Goal: Obtain resource: Obtain resource

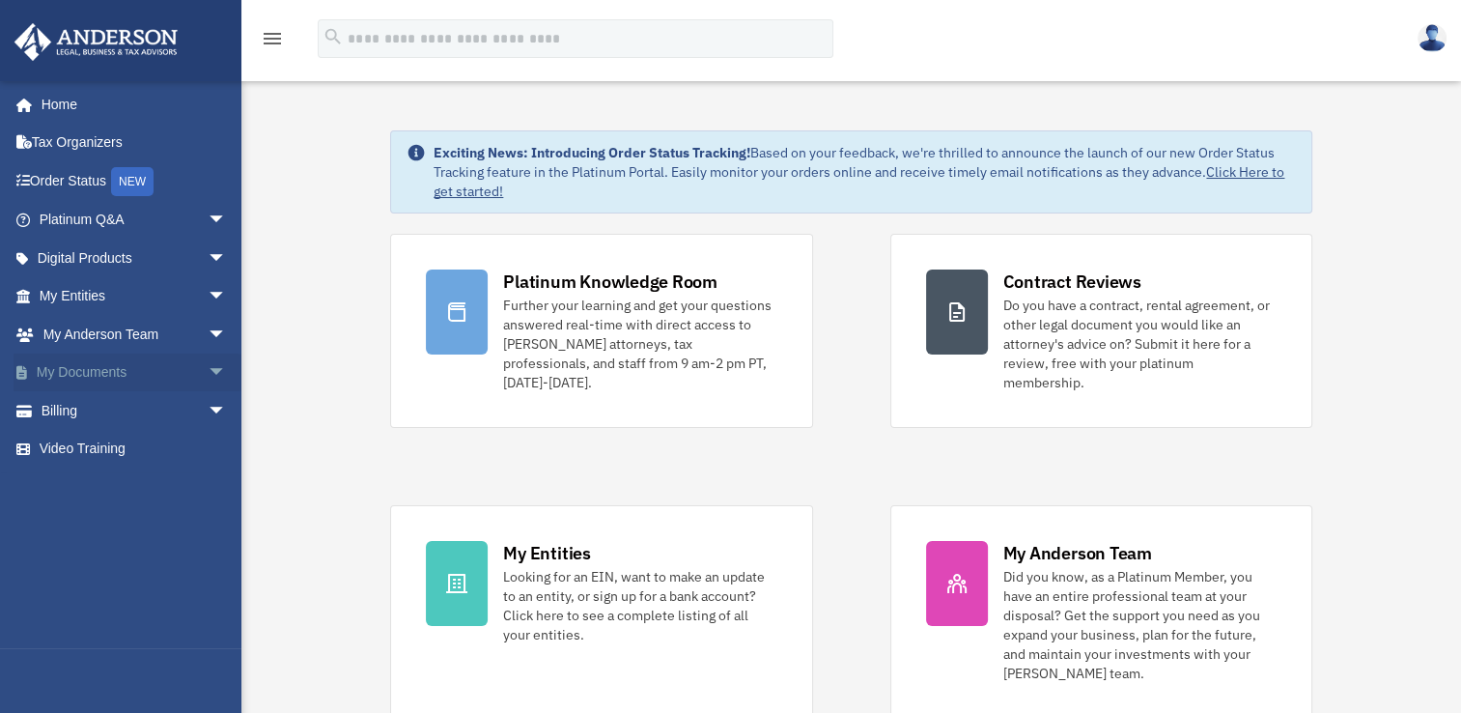
click at [208, 366] on span "arrow_drop_down" at bounding box center [227, 373] width 39 height 40
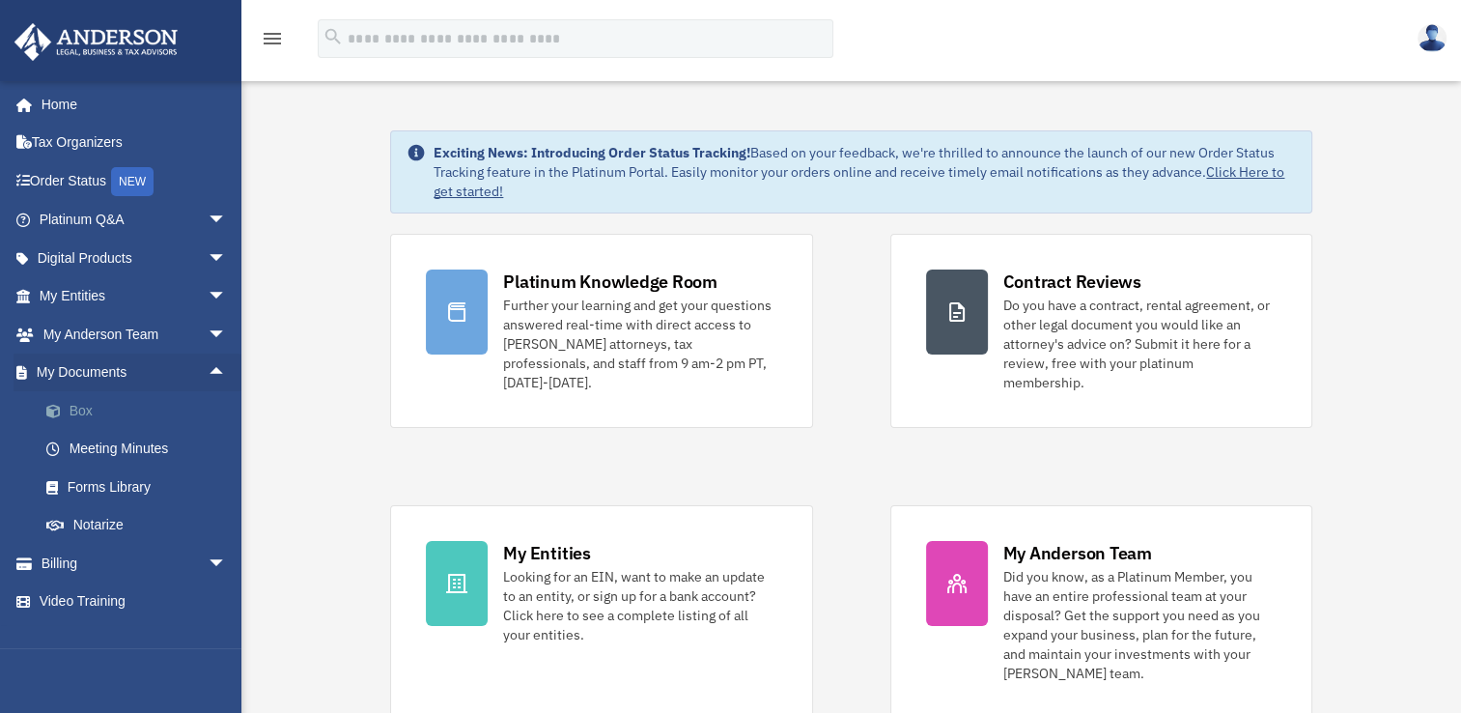
click at [82, 406] on link "Box" at bounding box center [141, 410] width 229 height 39
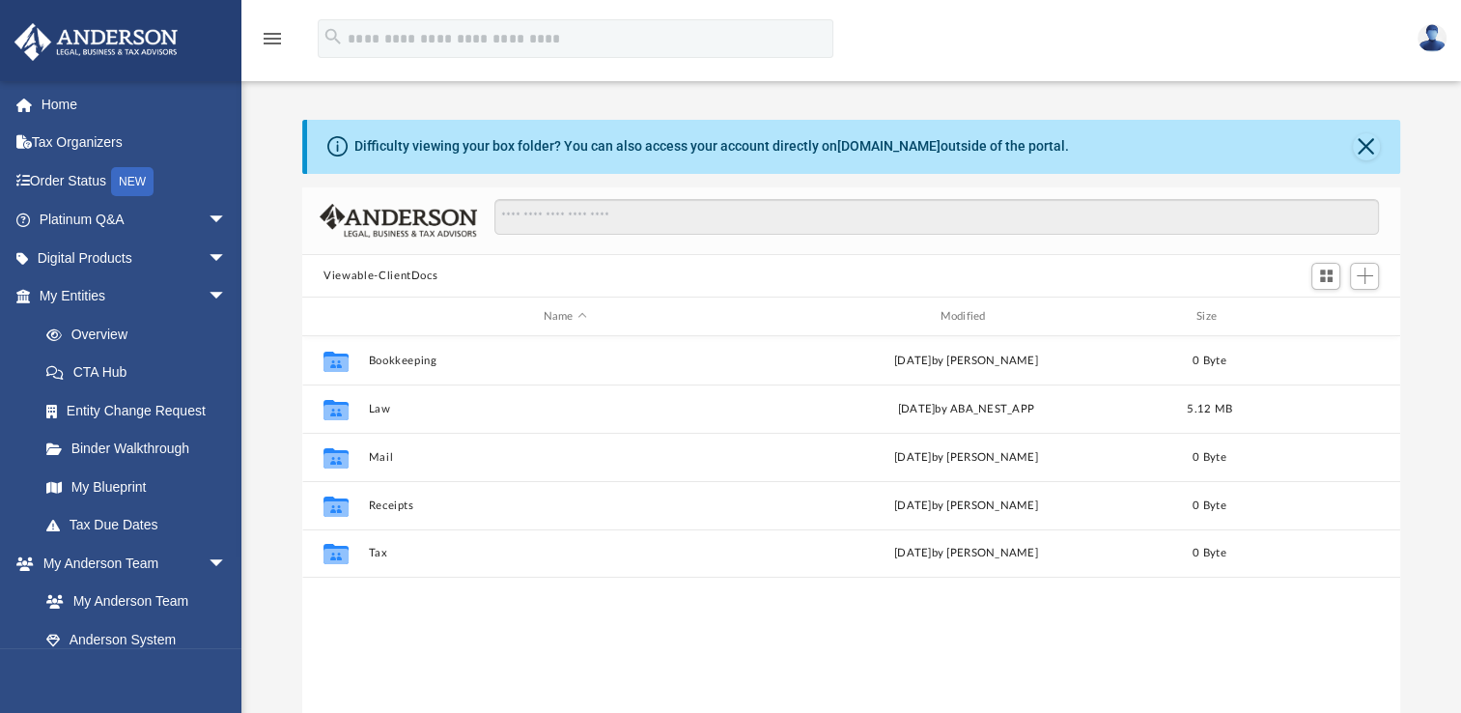
scroll to position [424, 1082]
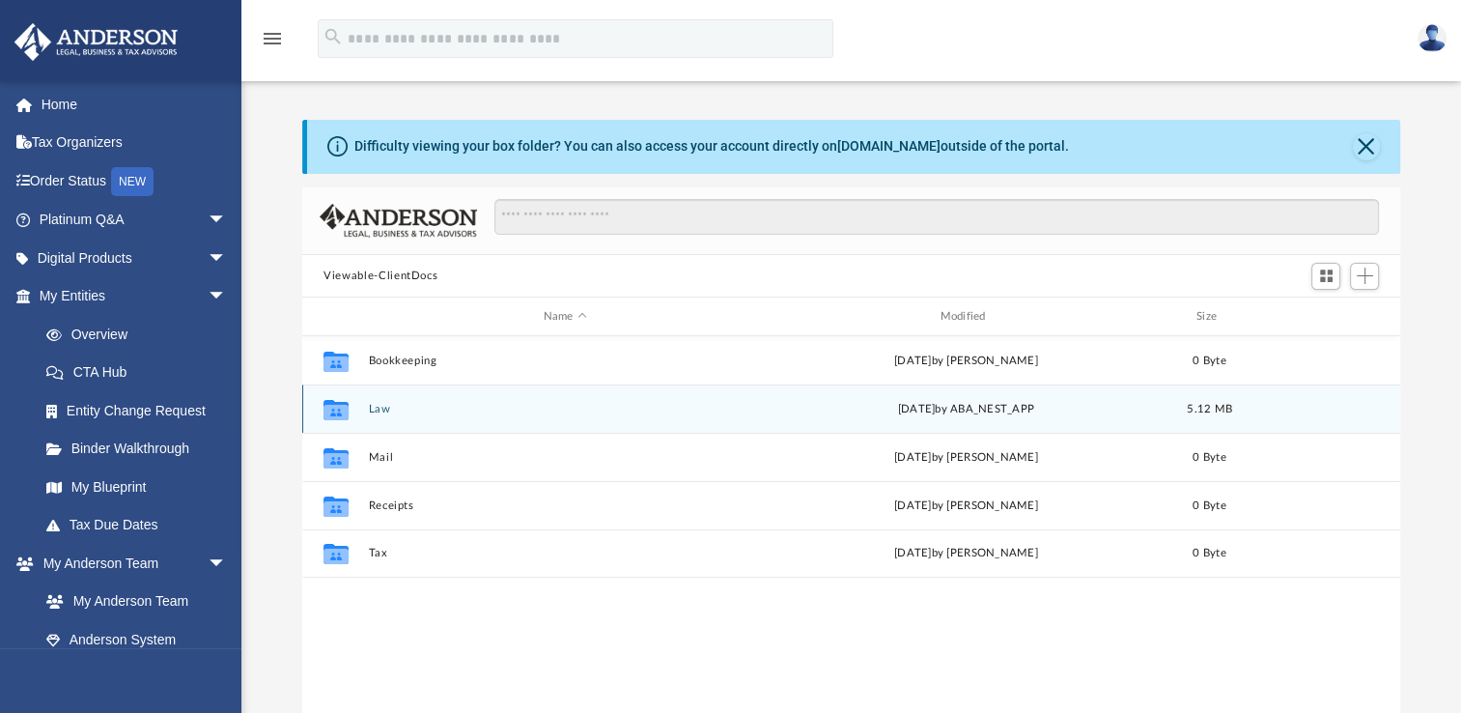
click at [329, 408] on icon "grid" at bounding box center [336, 412] width 25 height 15
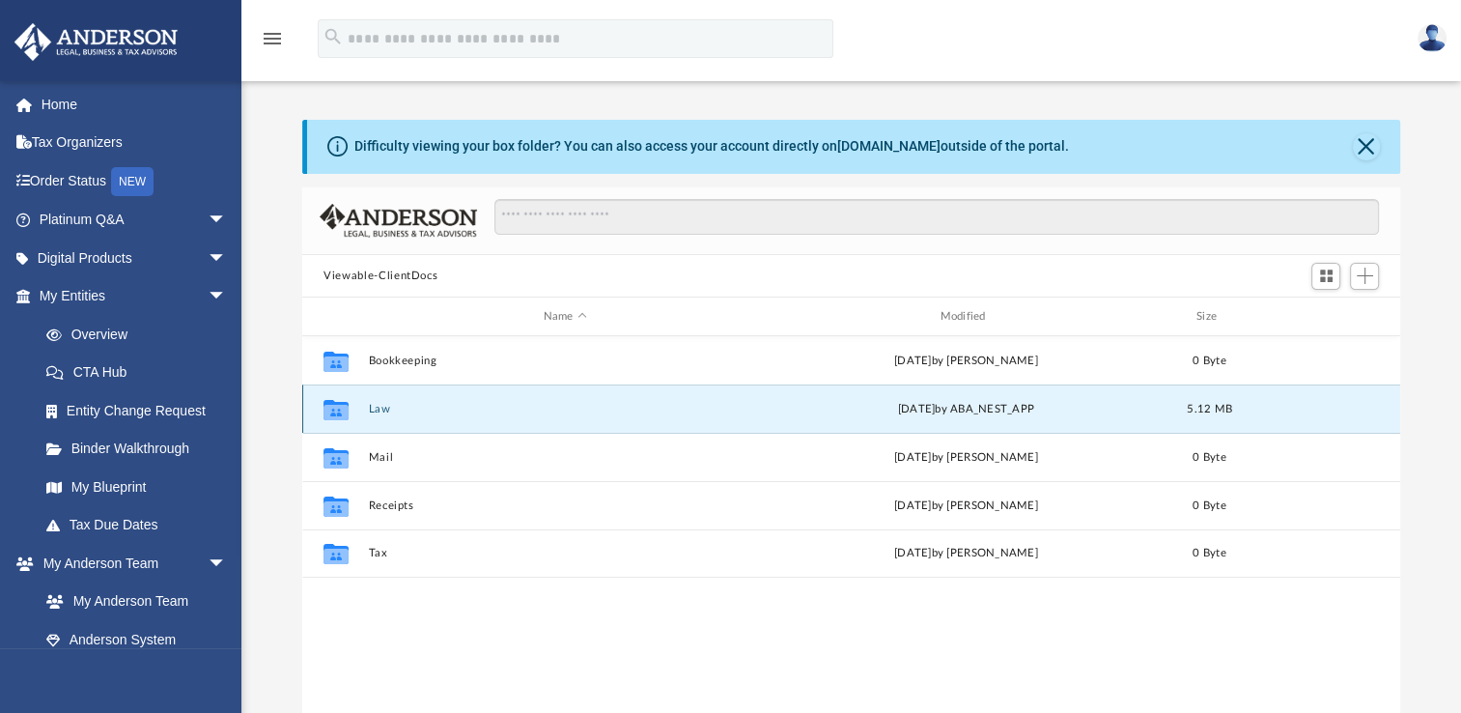
click at [329, 408] on icon "grid" at bounding box center [336, 412] width 25 height 15
drag, startPoint x: 329, startPoint y: 408, endPoint x: 445, endPoint y: 412, distance: 116.0
click at [445, 412] on button "Law" at bounding box center [565, 409] width 393 height 13
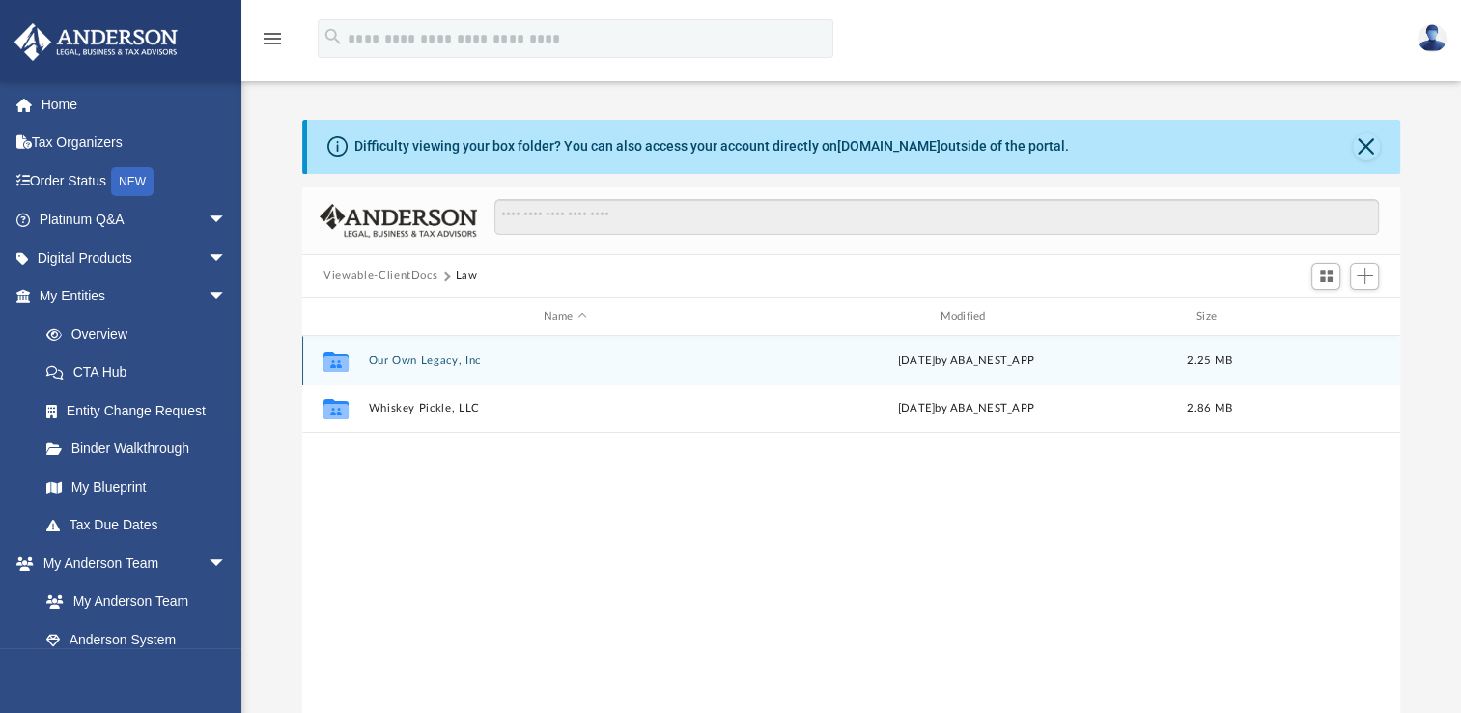
drag, startPoint x: 445, startPoint y: 412, endPoint x: 421, endPoint y: 357, distance: 60.1
click at [421, 357] on button "Our Own Legacy, Inc" at bounding box center [565, 360] width 393 height 13
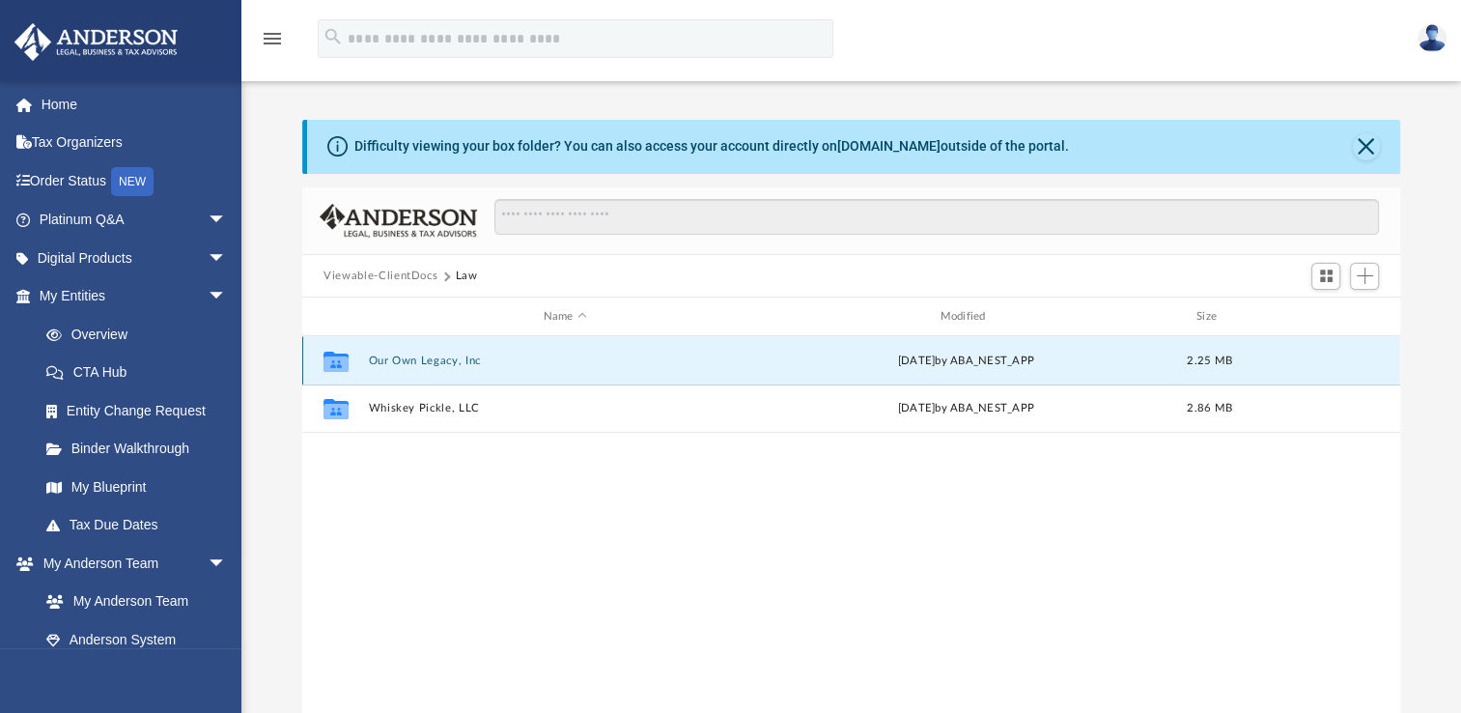
click at [421, 357] on button "Our Own Legacy, Inc" at bounding box center [565, 360] width 393 height 13
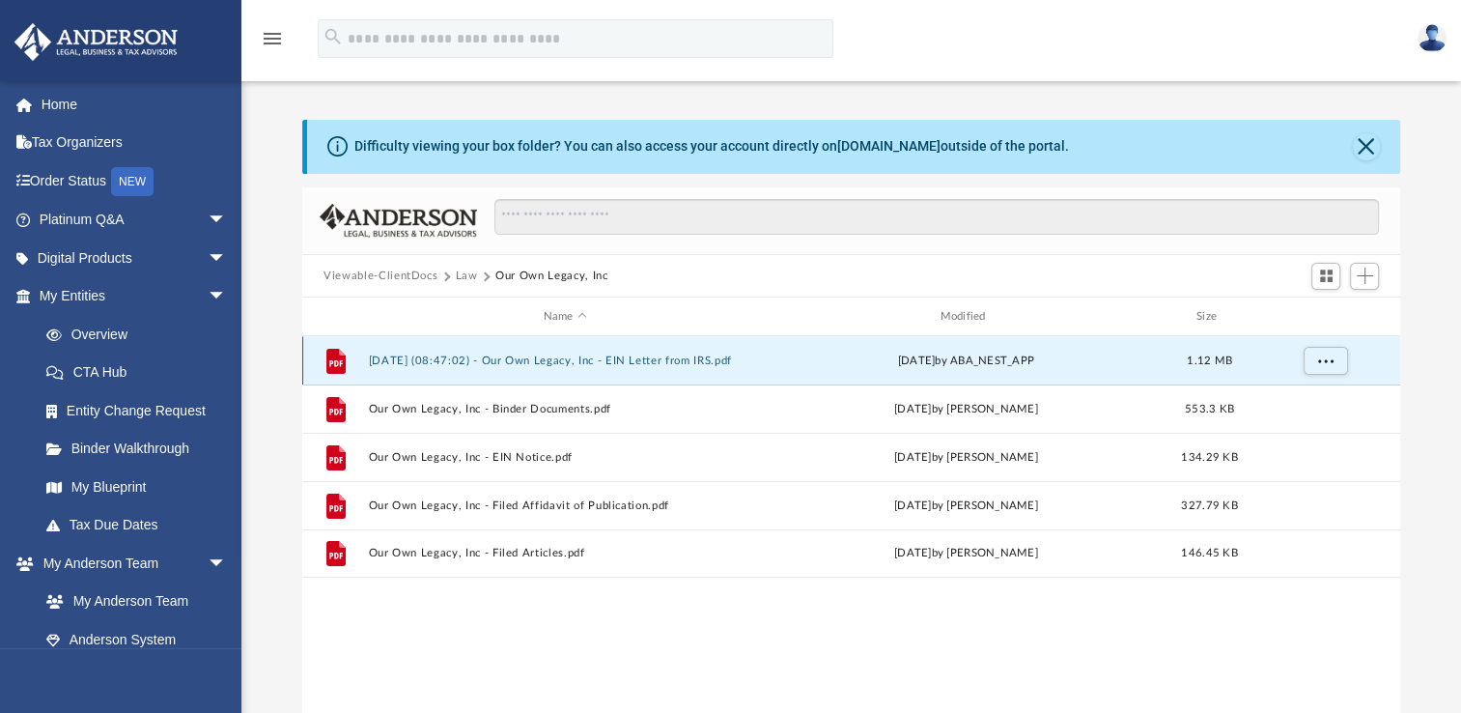
click at [441, 359] on button "2025.10.02 (08:47:02) - Our Own Legacy, Inc - EIN Letter from IRS.pdf" at bounding box center [565, 360] width 393 height 13
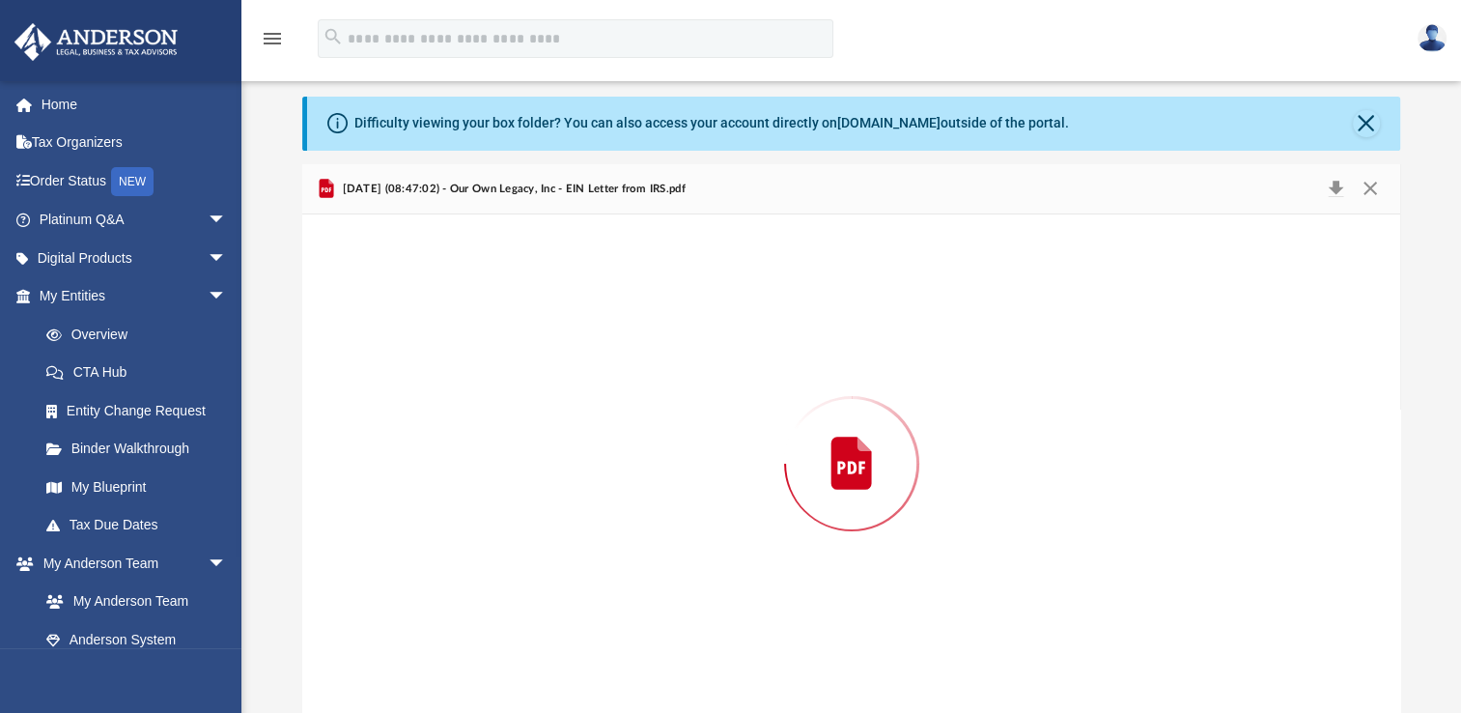
click at [441, 359] on div "Preview" at bounding box center [851, 463] width 1098 height 498
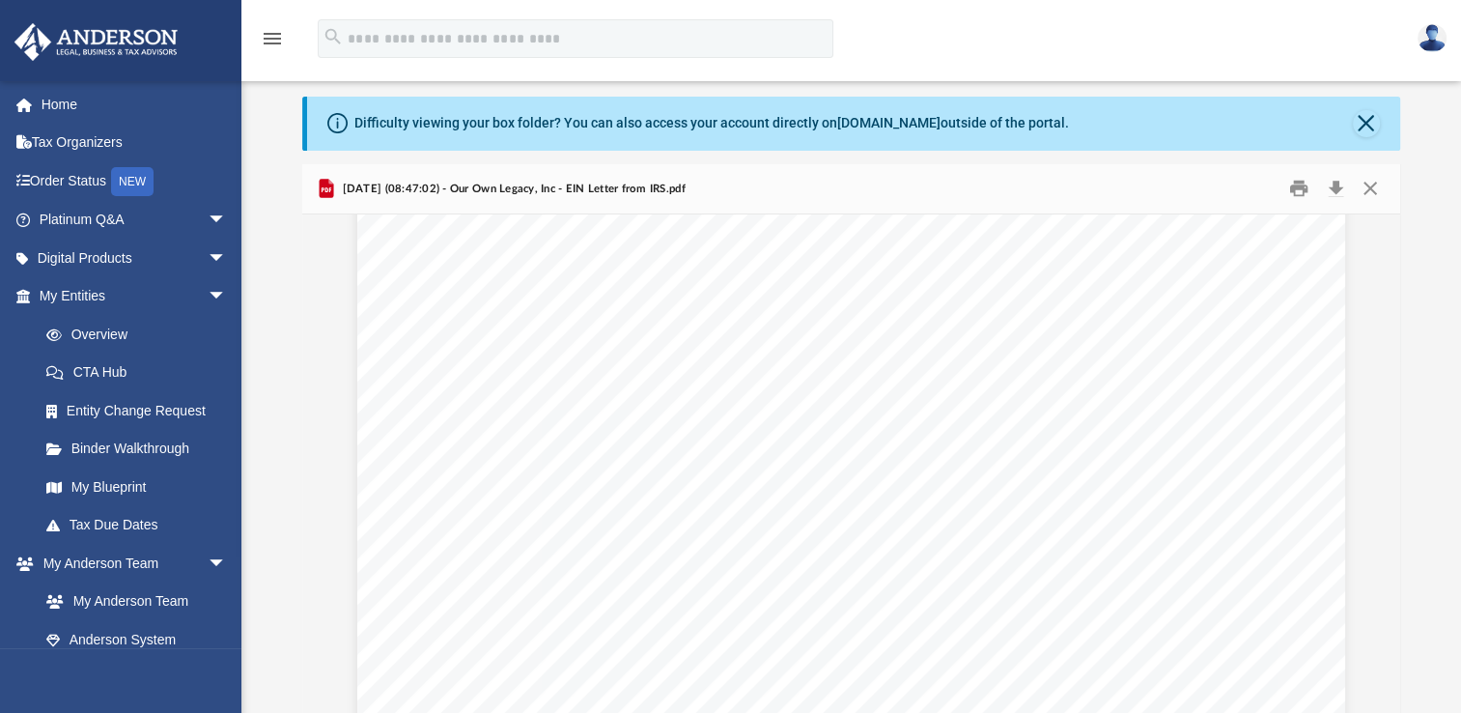
scroll to position [2713, 0]
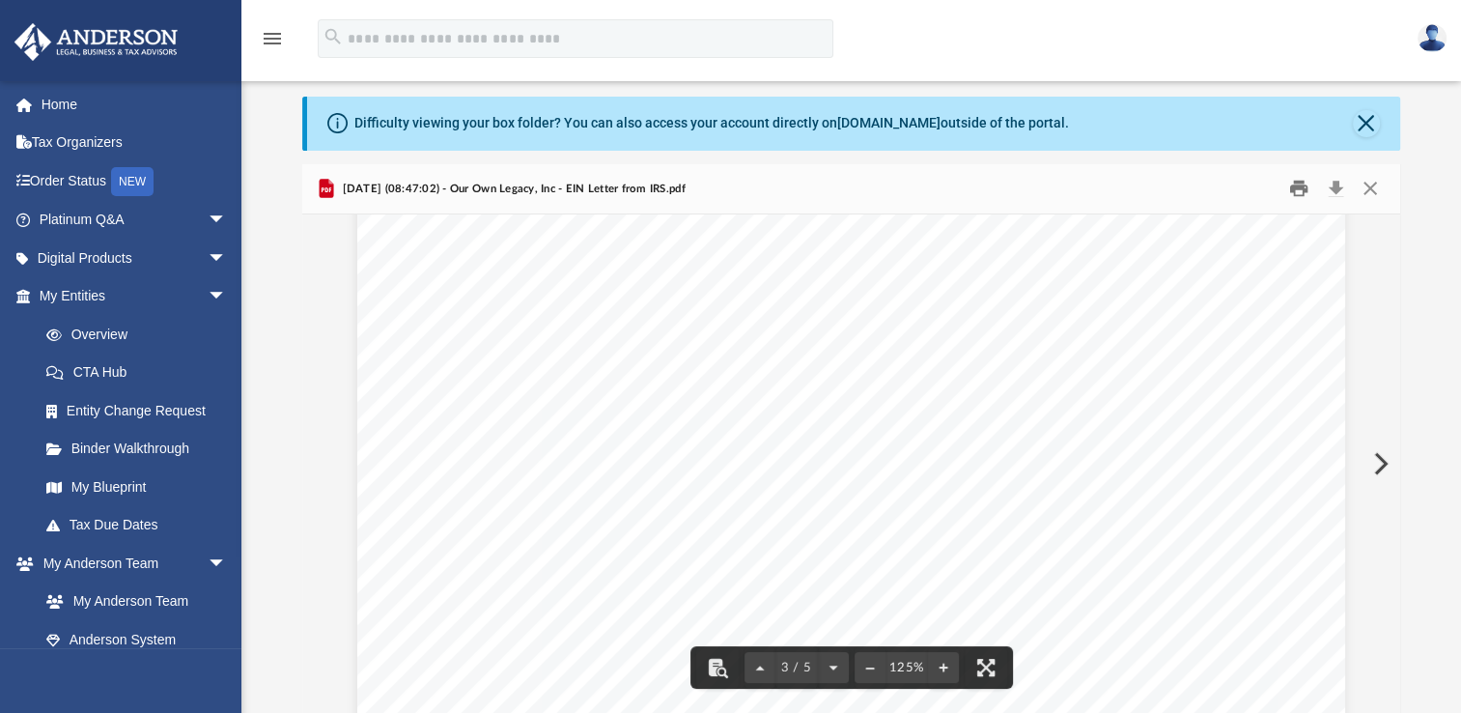
click at [1301, 189] on button "Print" at bounding box center [1299, 189] width 39 height 30
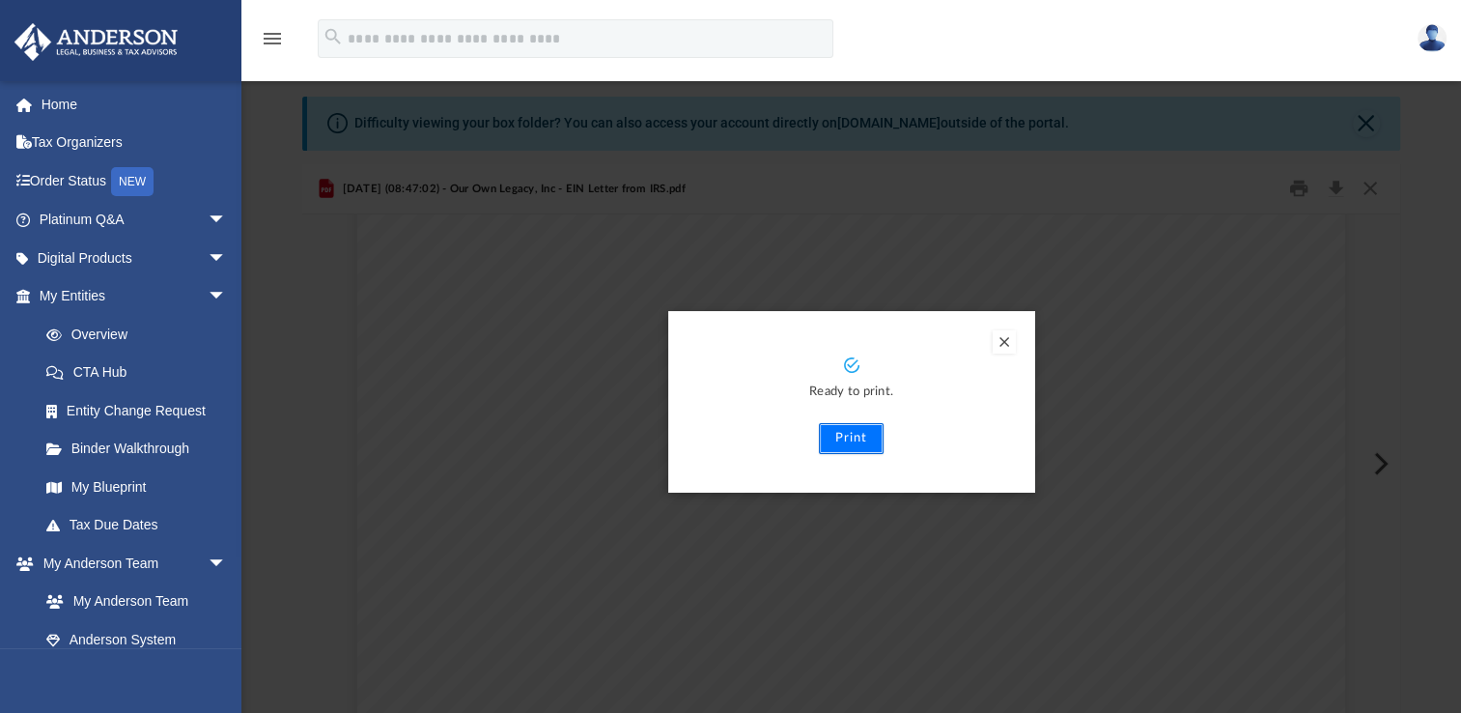
click at [864, 431] on button "Print" at bounding box center [851, 438] width 65 height 31
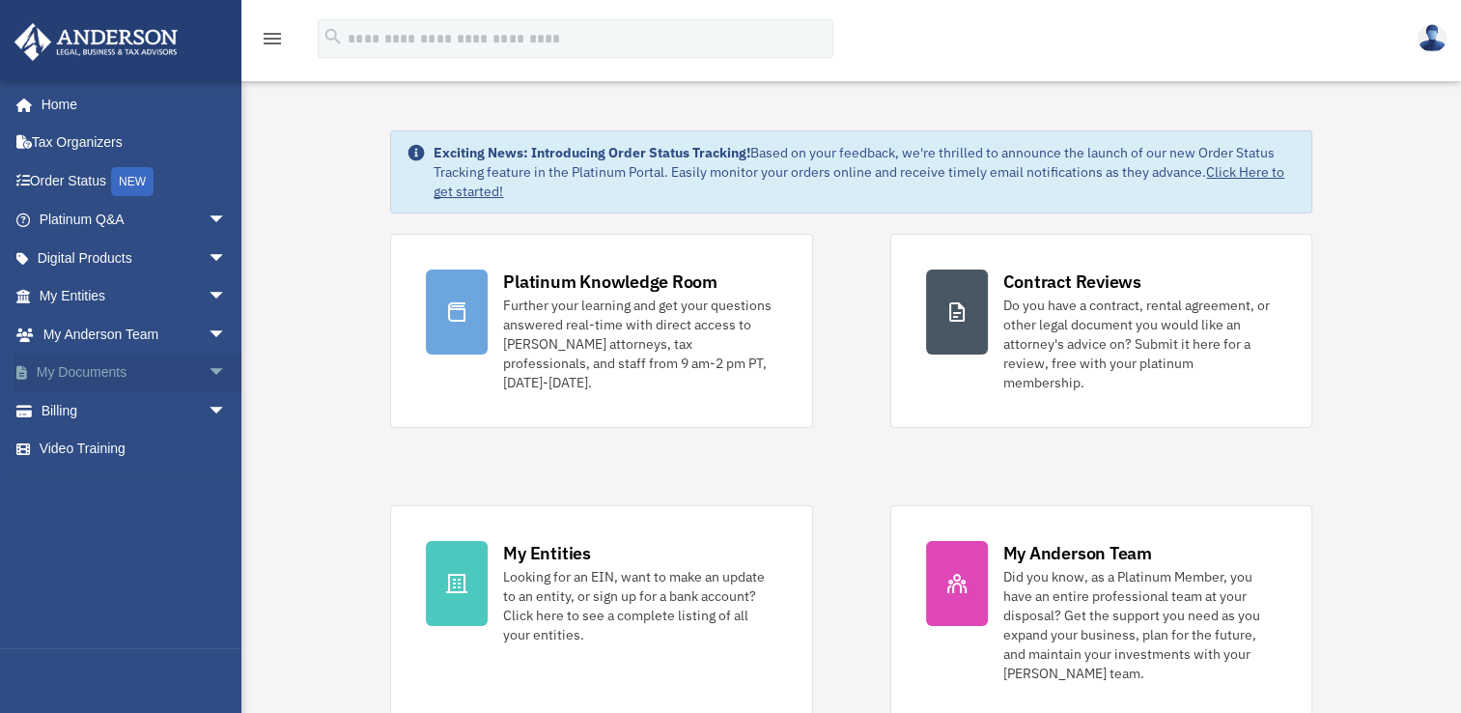
click at [116, 370] on link "My Documents arrow_drop_down" at bounding box center [135, 372] width 242 height 39
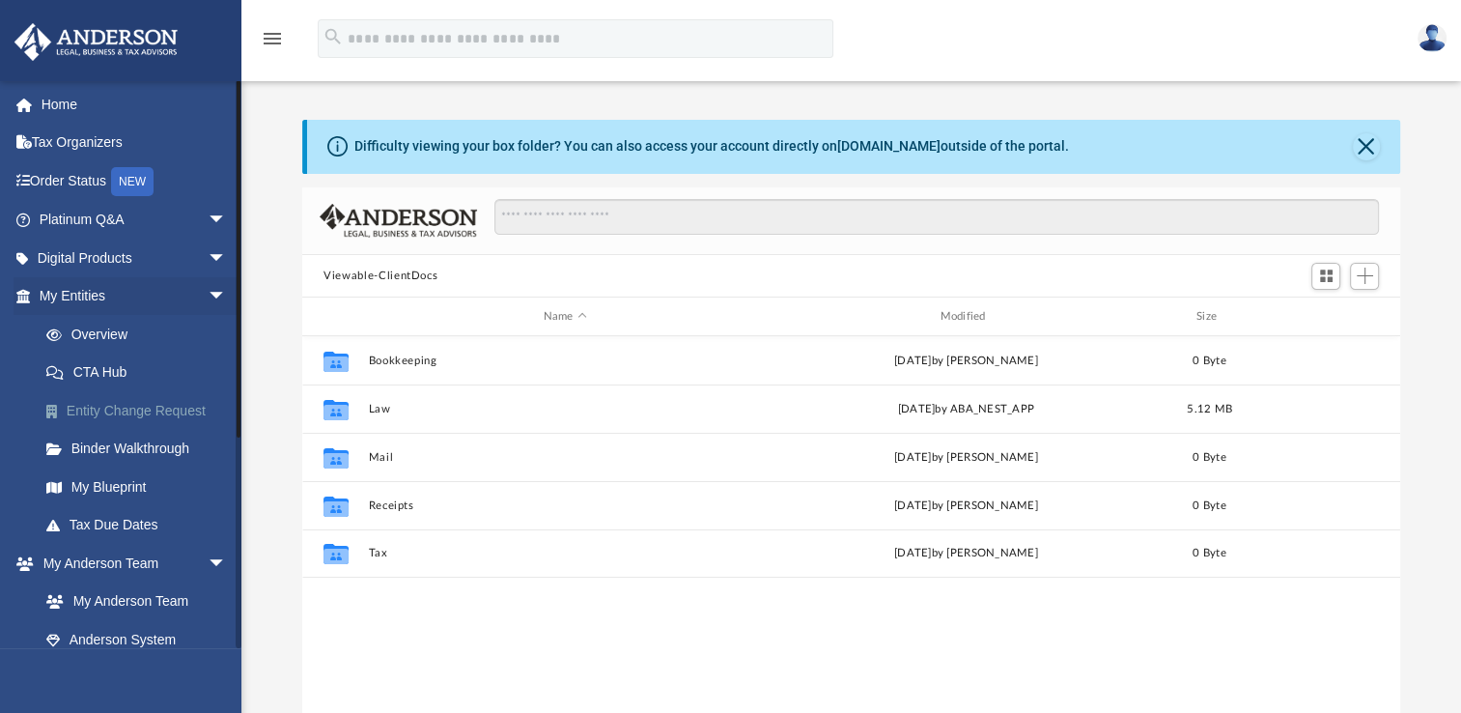
scroll to position [424, 1082]
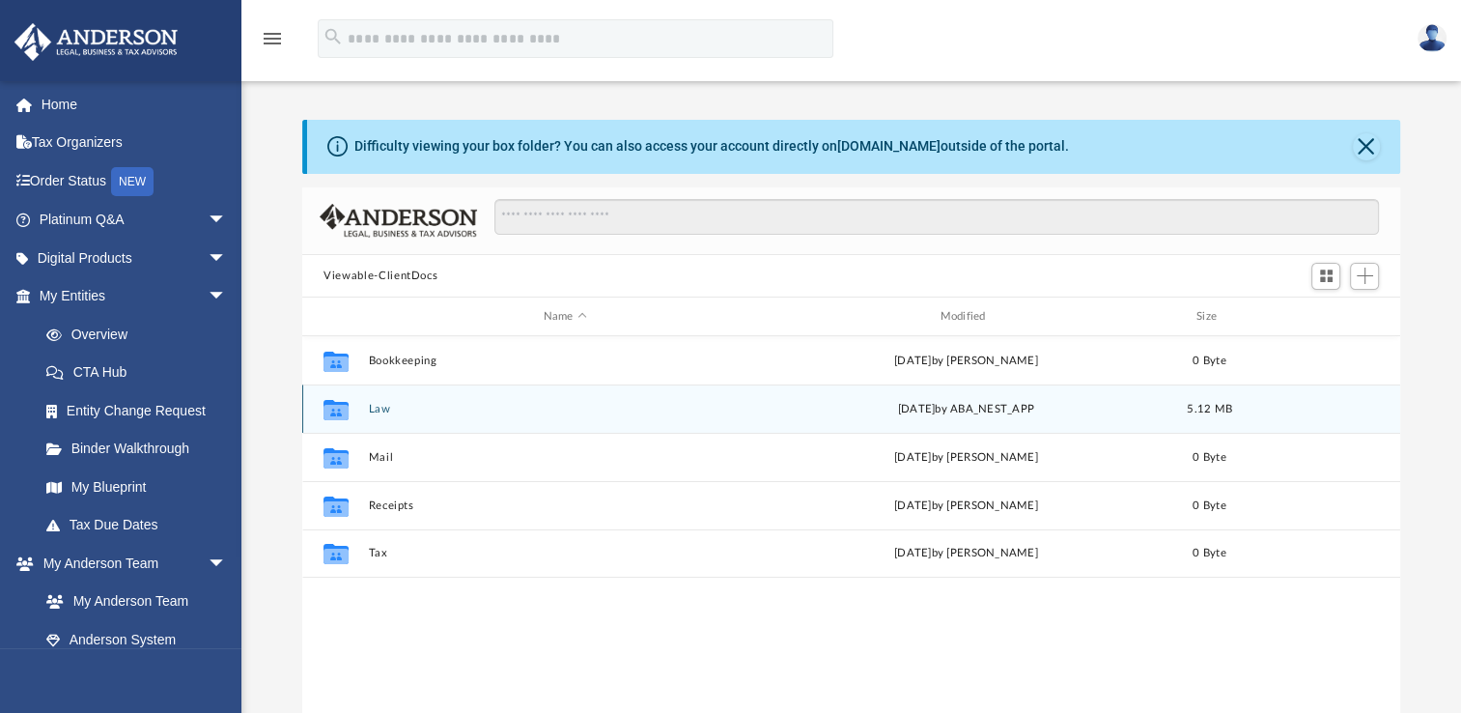
click at [375, 411] on button "Law" at bounding box center [565, 409] width 393 height 13
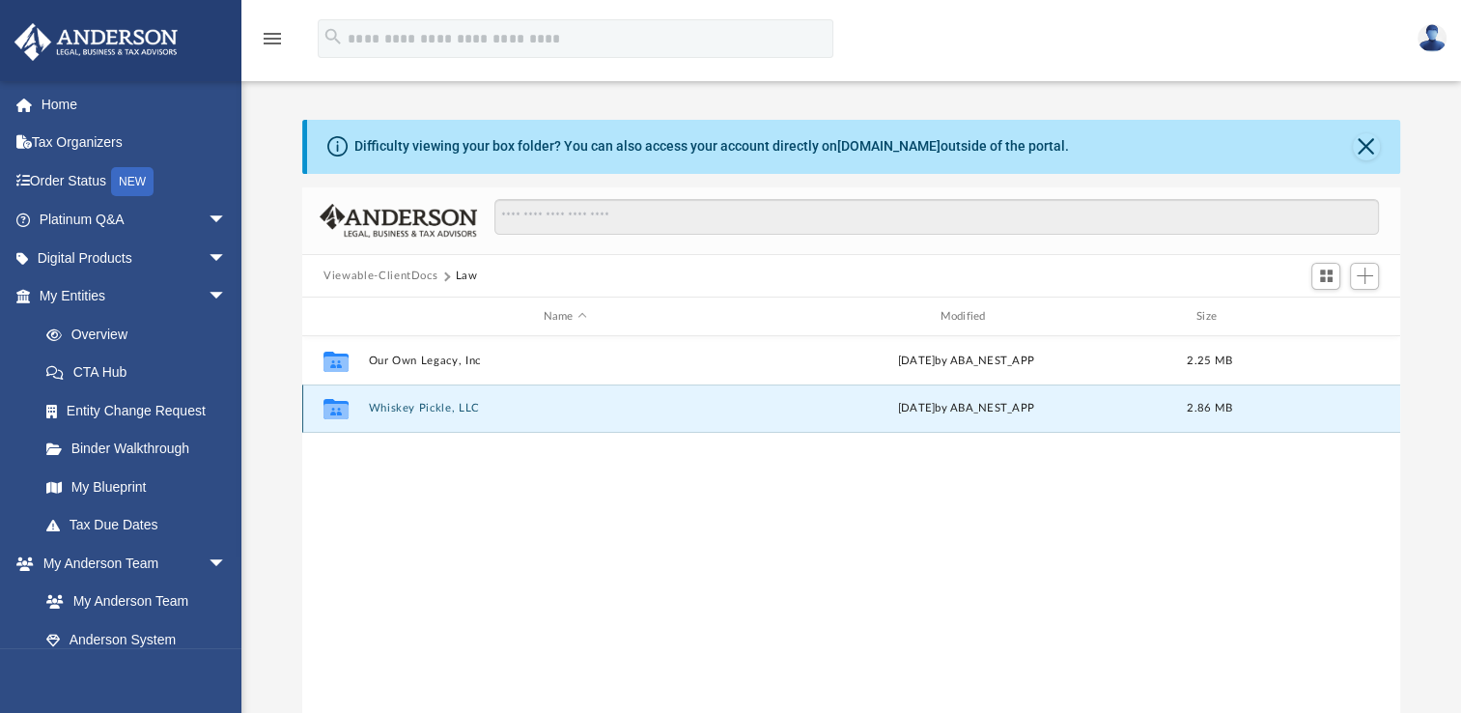
click at [385, 409] on button "Whiskey Pickle, LLC" at bounding box center [565, 408] width 393 height 13
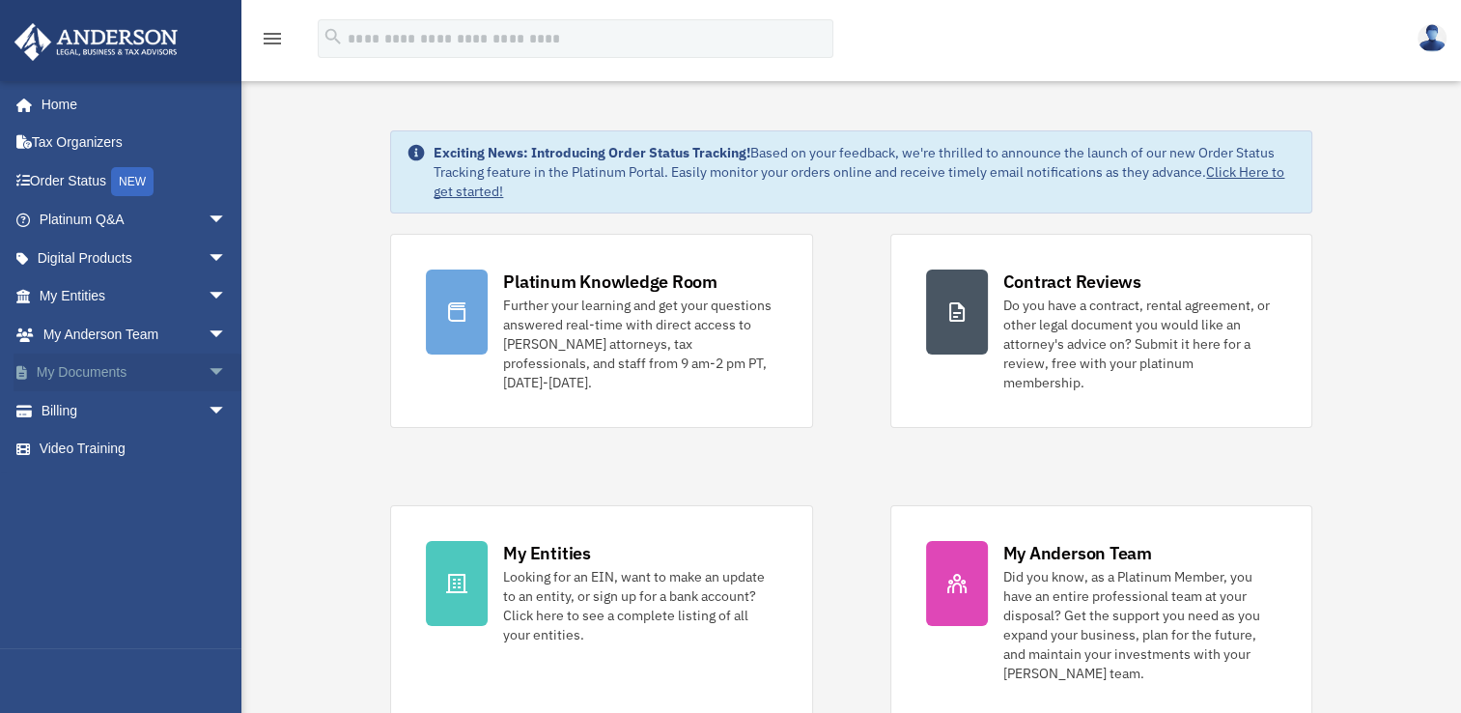
click at [208, 369] on span "arrow_drop_down" at bounding box center [227, 373] width 39 height 40
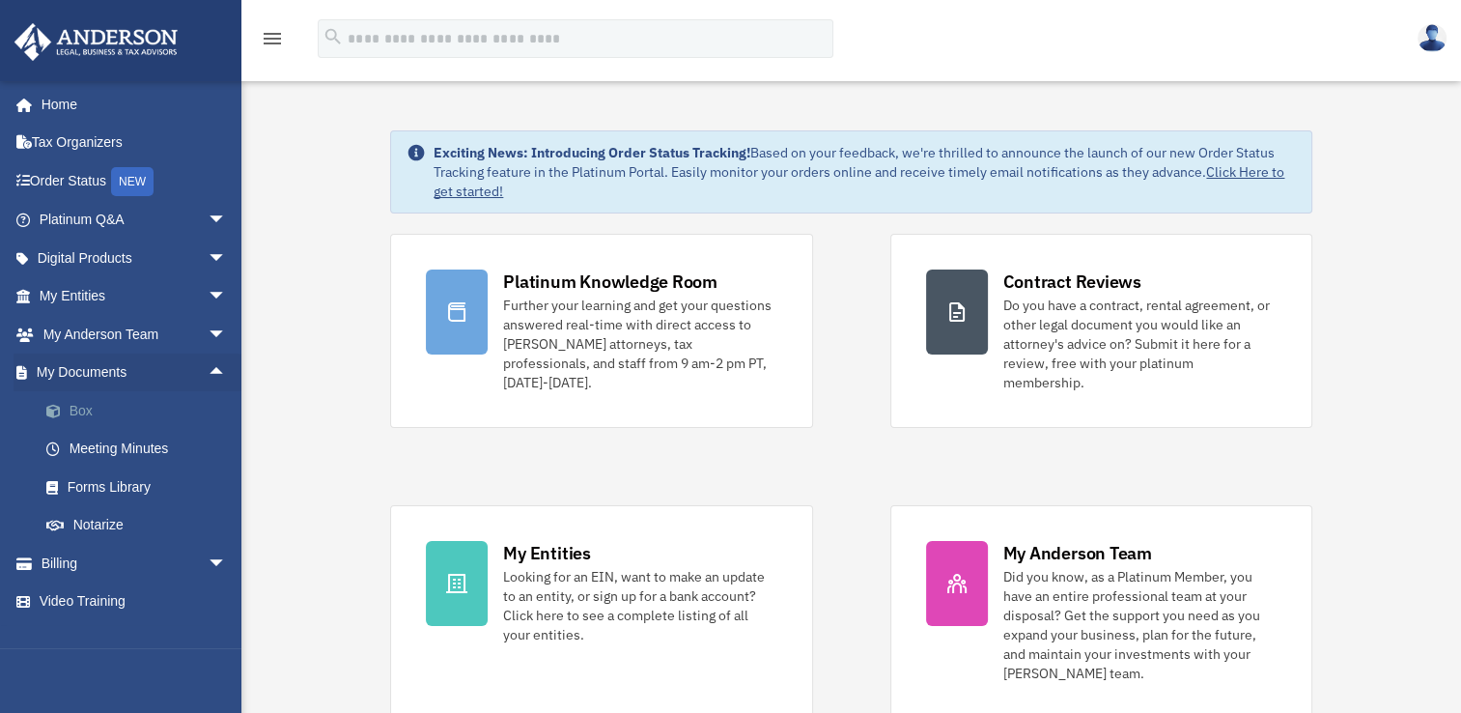
click at [86, 408] on link "Box" at bounding box center [141, 410] width 229 height 39
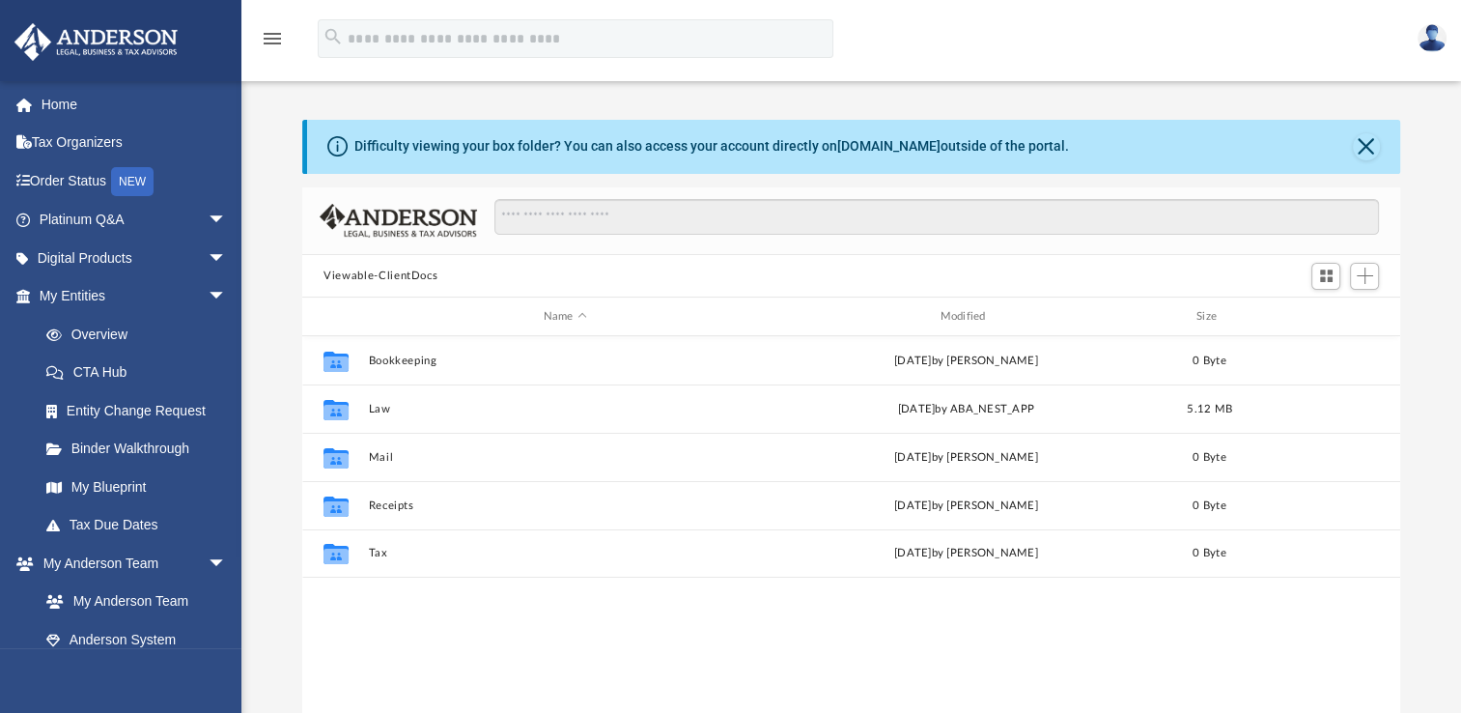
scroll to position [424, 1082]
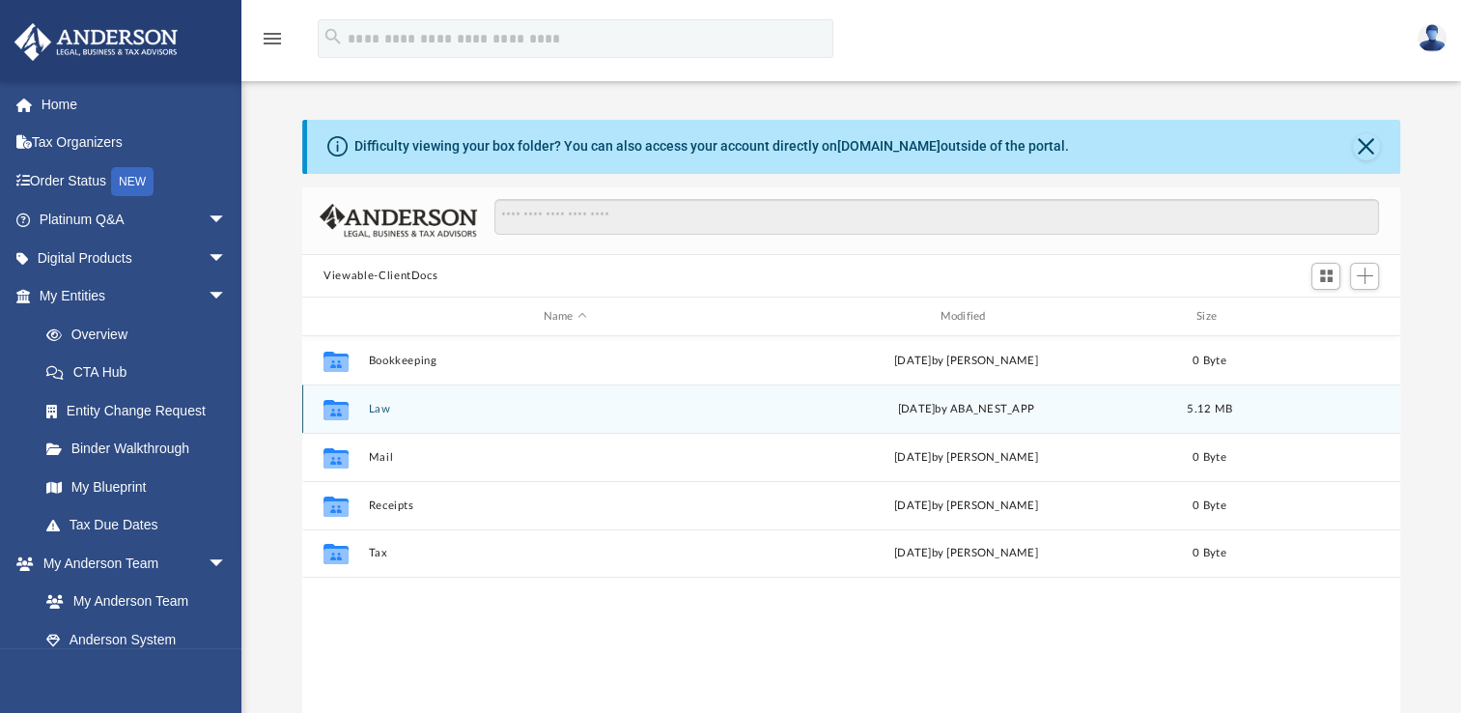
click at [382, 408] on button "Law" at bounding box center [565, 409] width 393 height 13
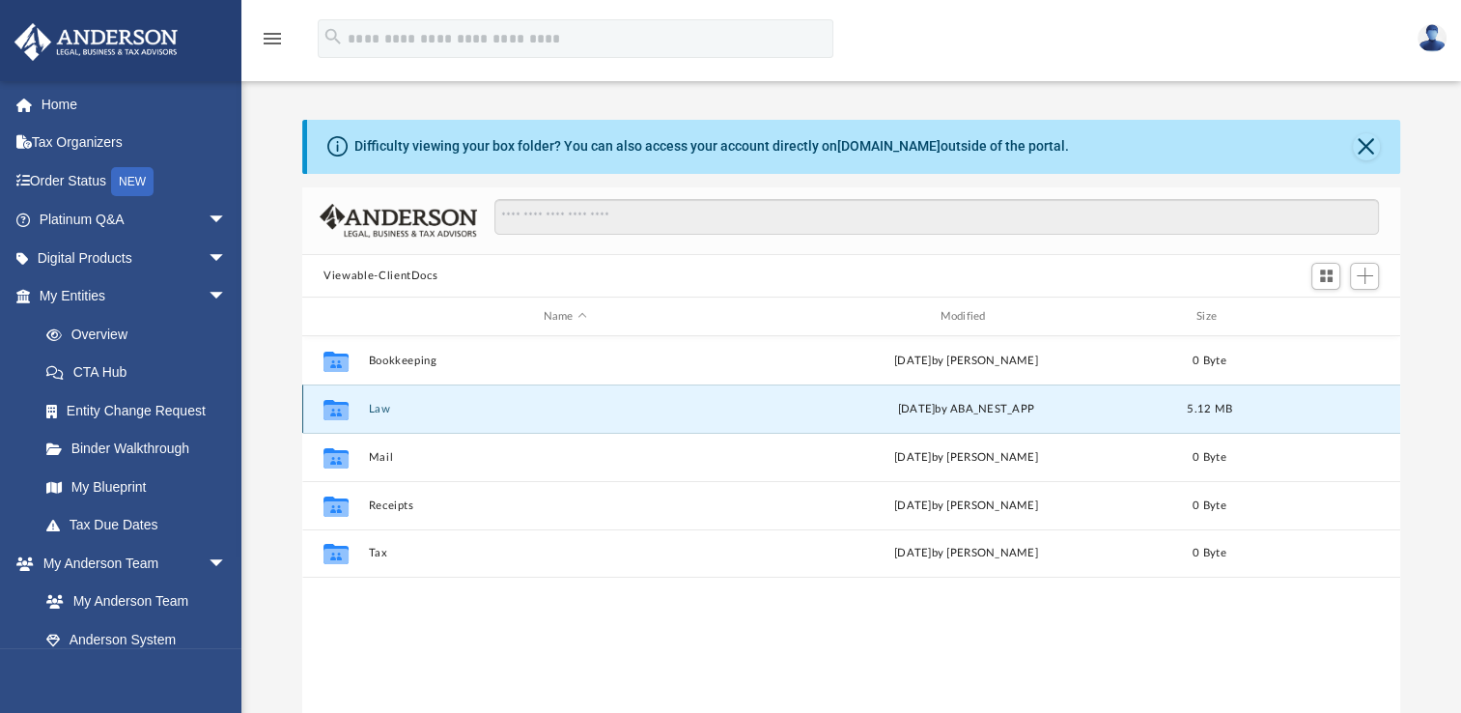
click at [382, 408] on button "Law" at bounding box center [565, 409] width 393 height 13
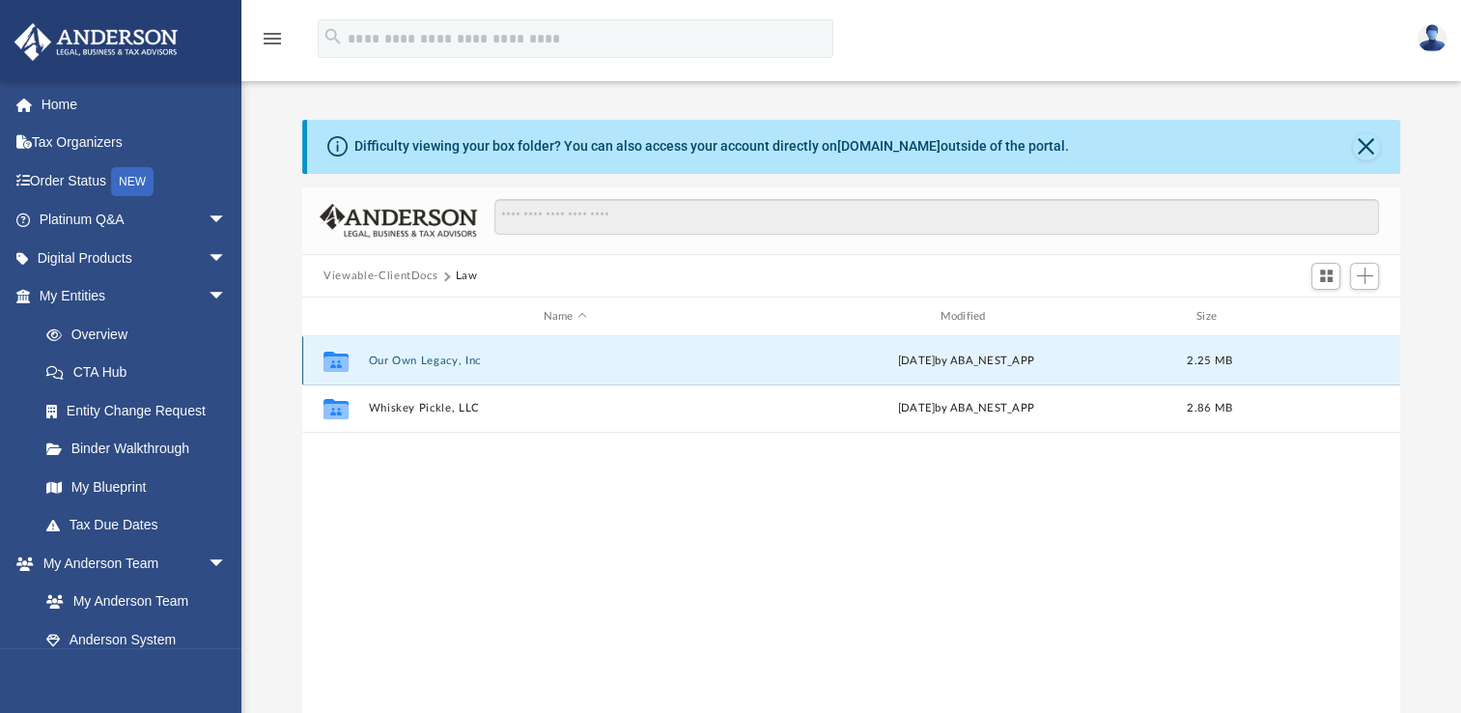
click at [445, 358] on button "Our Own Legacy, Inc" at bounding box center [565, 360] width 393 height 13
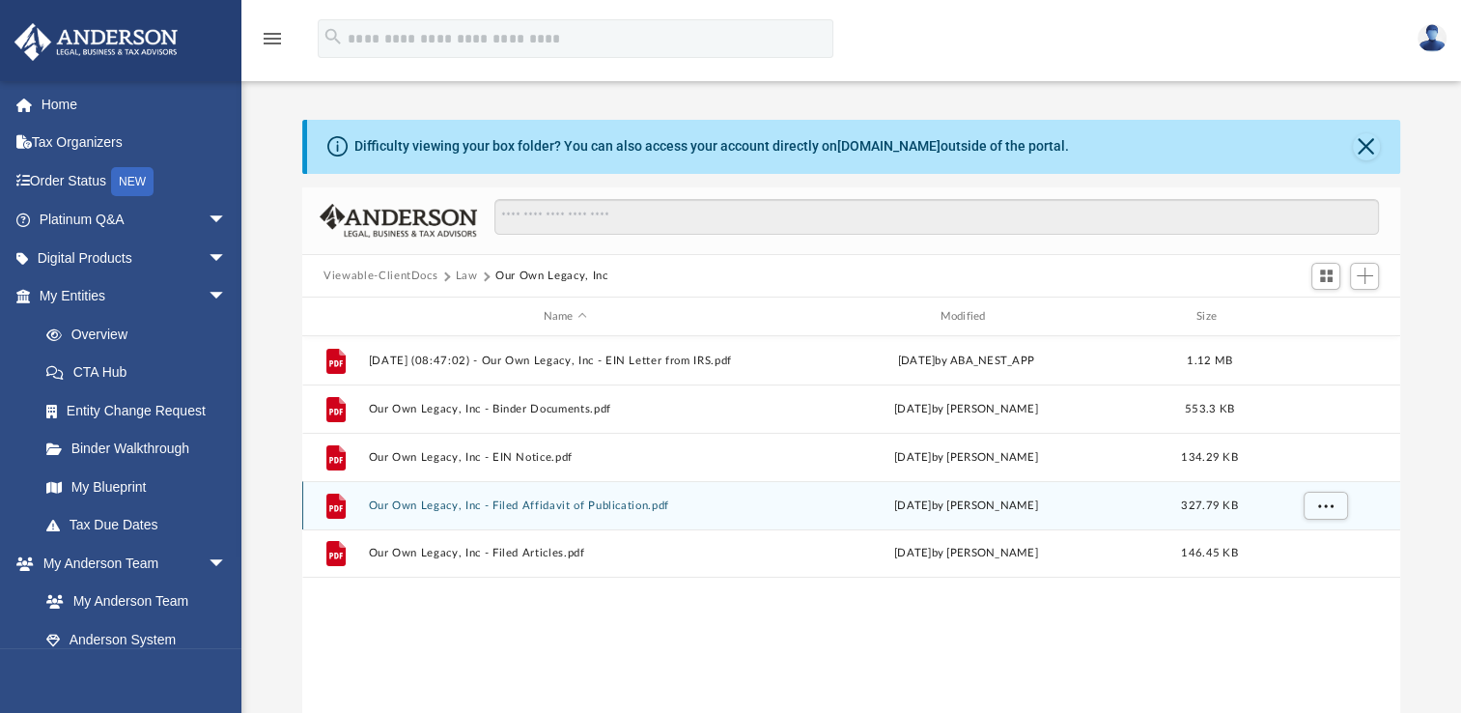
click at [467, 505] on button "Our Own Legacy, Inc - Filed Affidavit of Publication.pdf" at bounding box center [565, 505] width 393 height 13
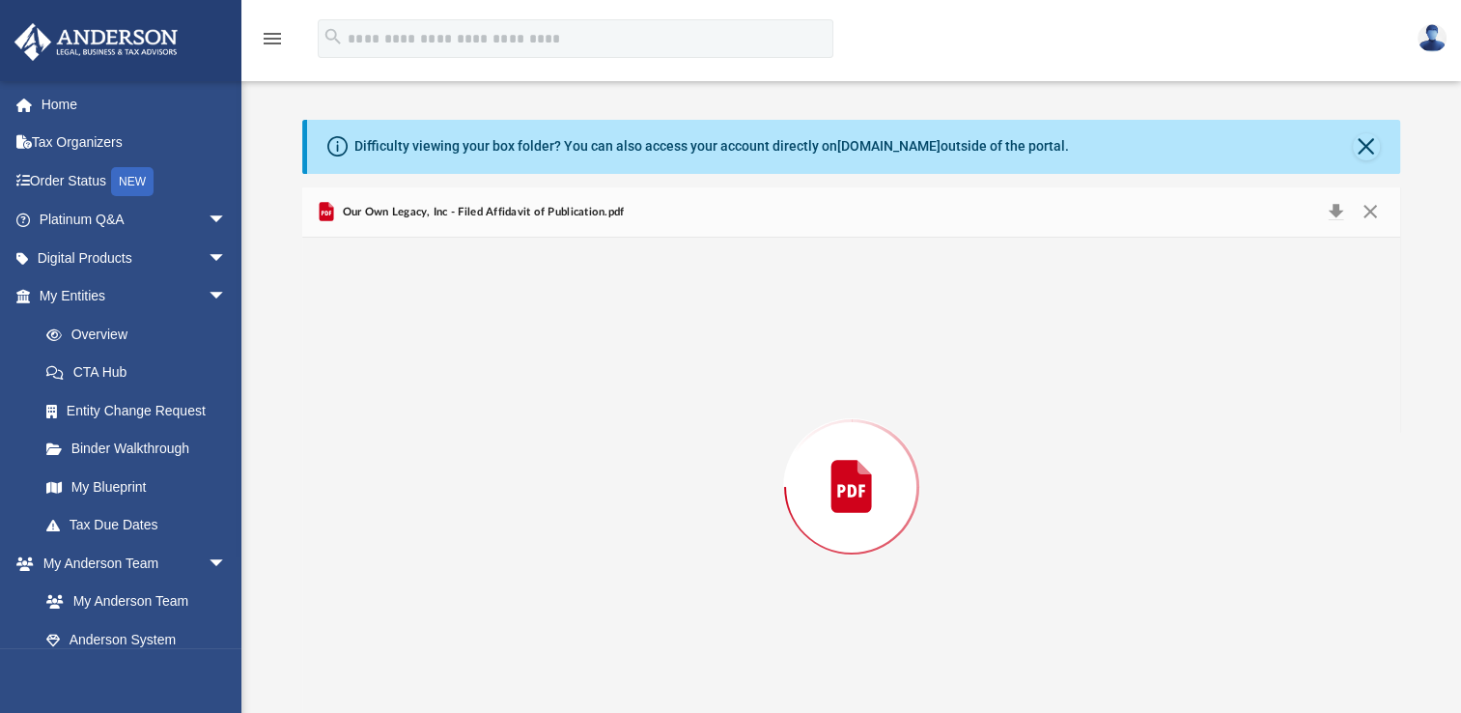
scroll to position [23, 0]
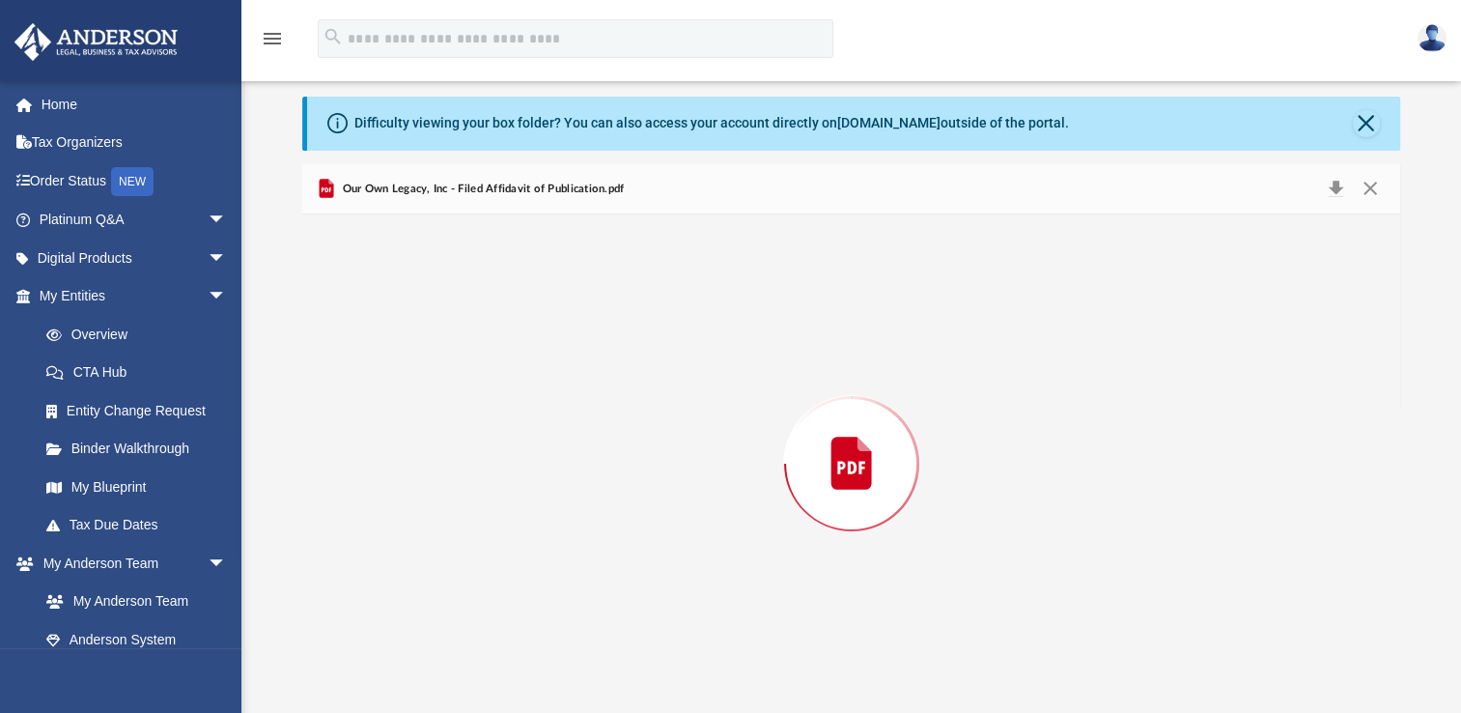
click at [467, 505] on div "Preview" at bounding box center [851, 463] width 1098 height 498
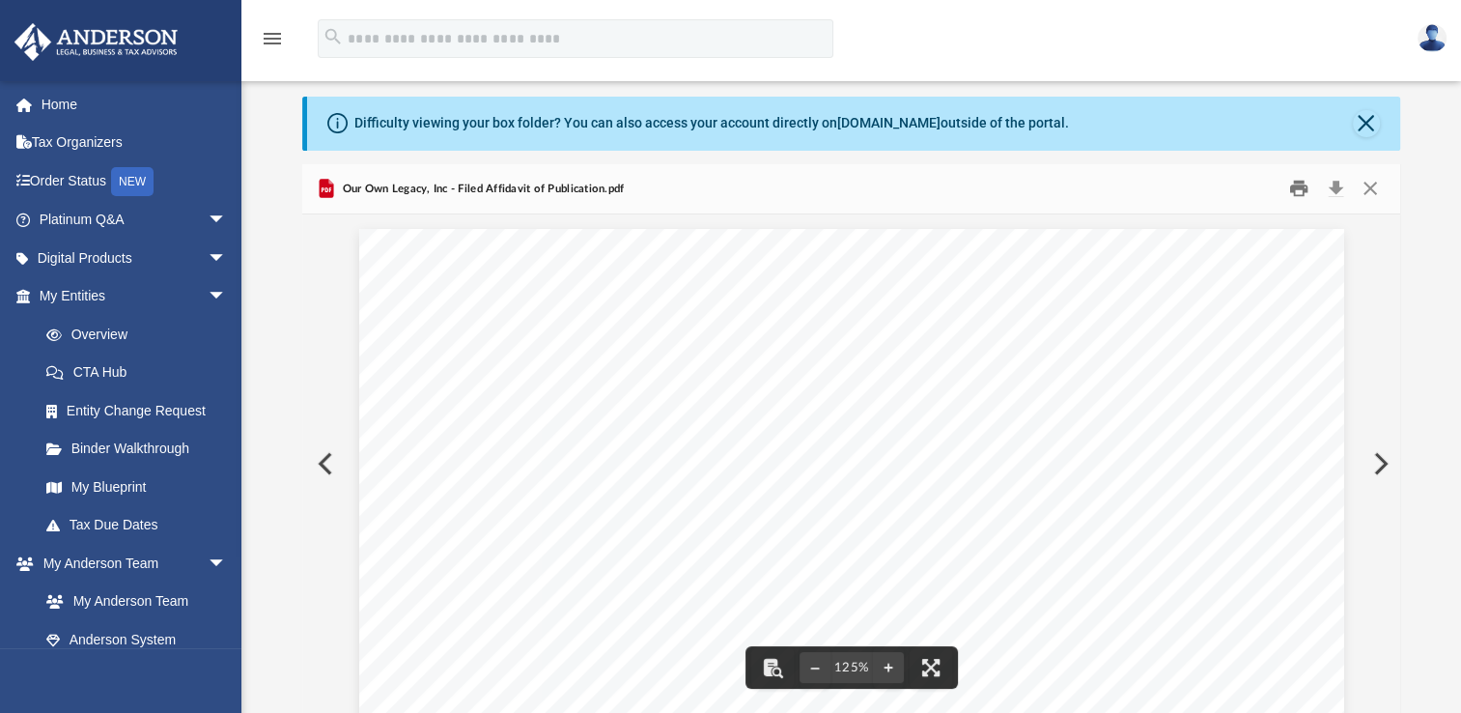
click at [1299, 190] on button "Print" at bounding box center [1299, 189] width 39 height 30
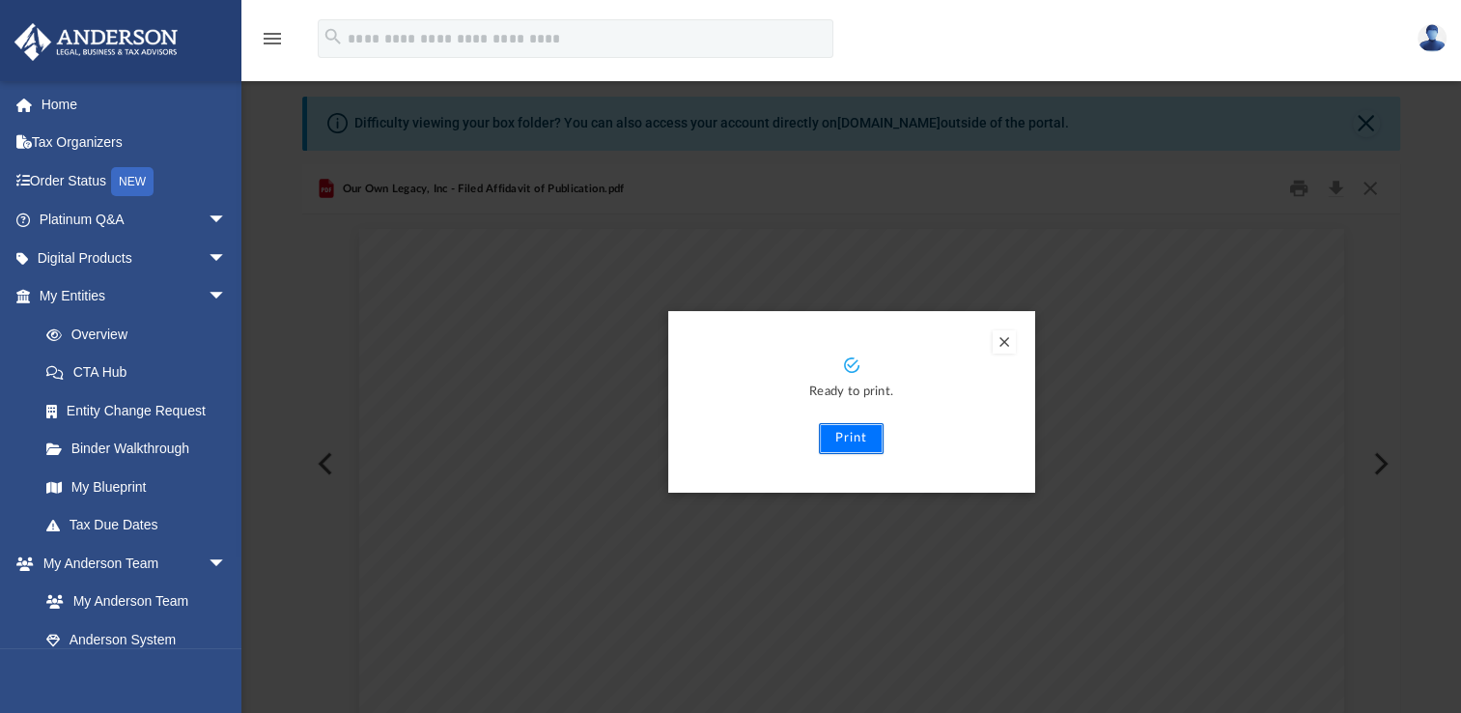
click at [838, 437] on button "Print" at bounding box center [851, 438] width 65 height 31
